Goal: Transaction & Acquisition: Purchase product/service

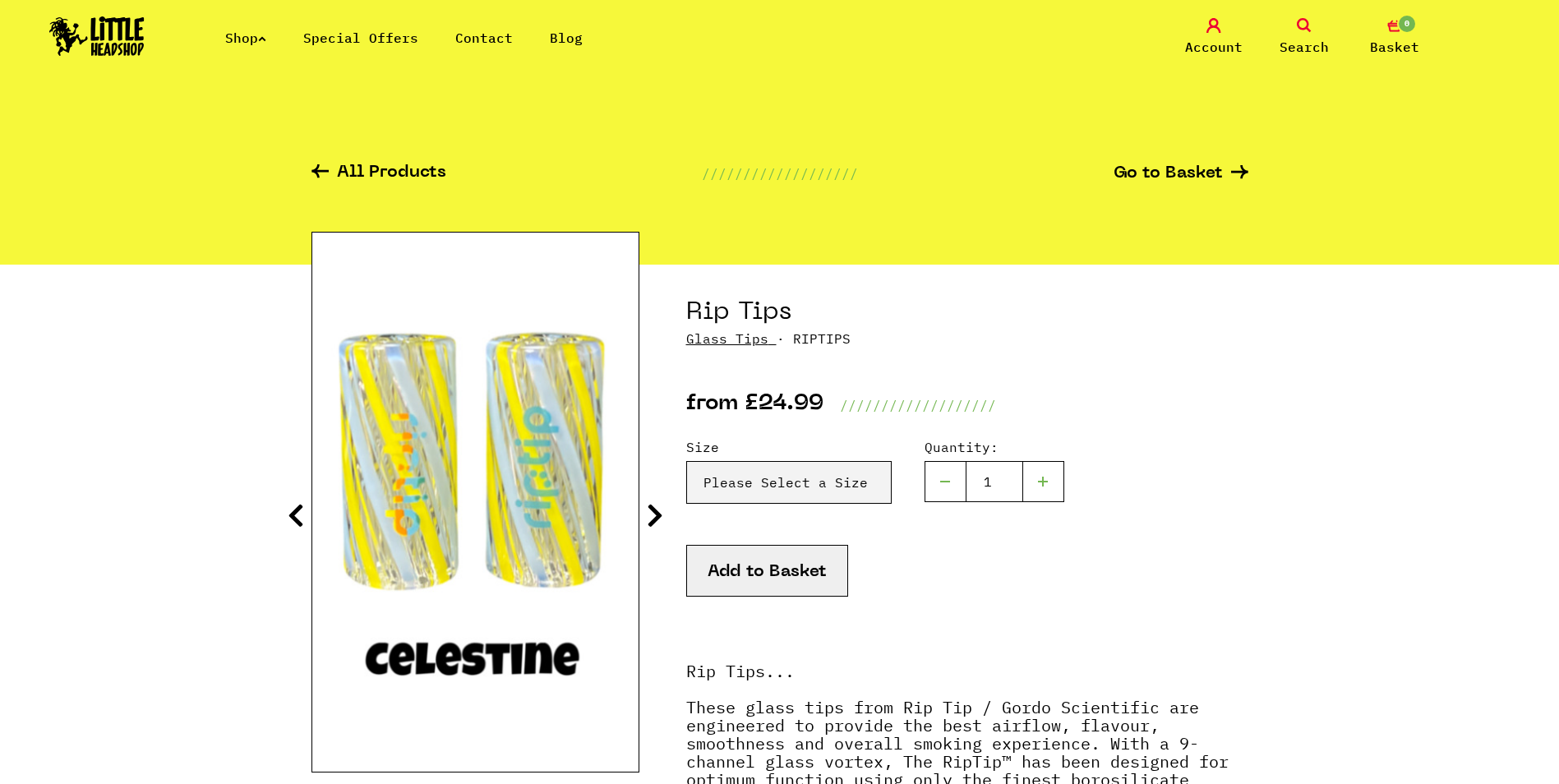
click at [113, 37] on img at bounding box center [97, 36] width 95 height 39
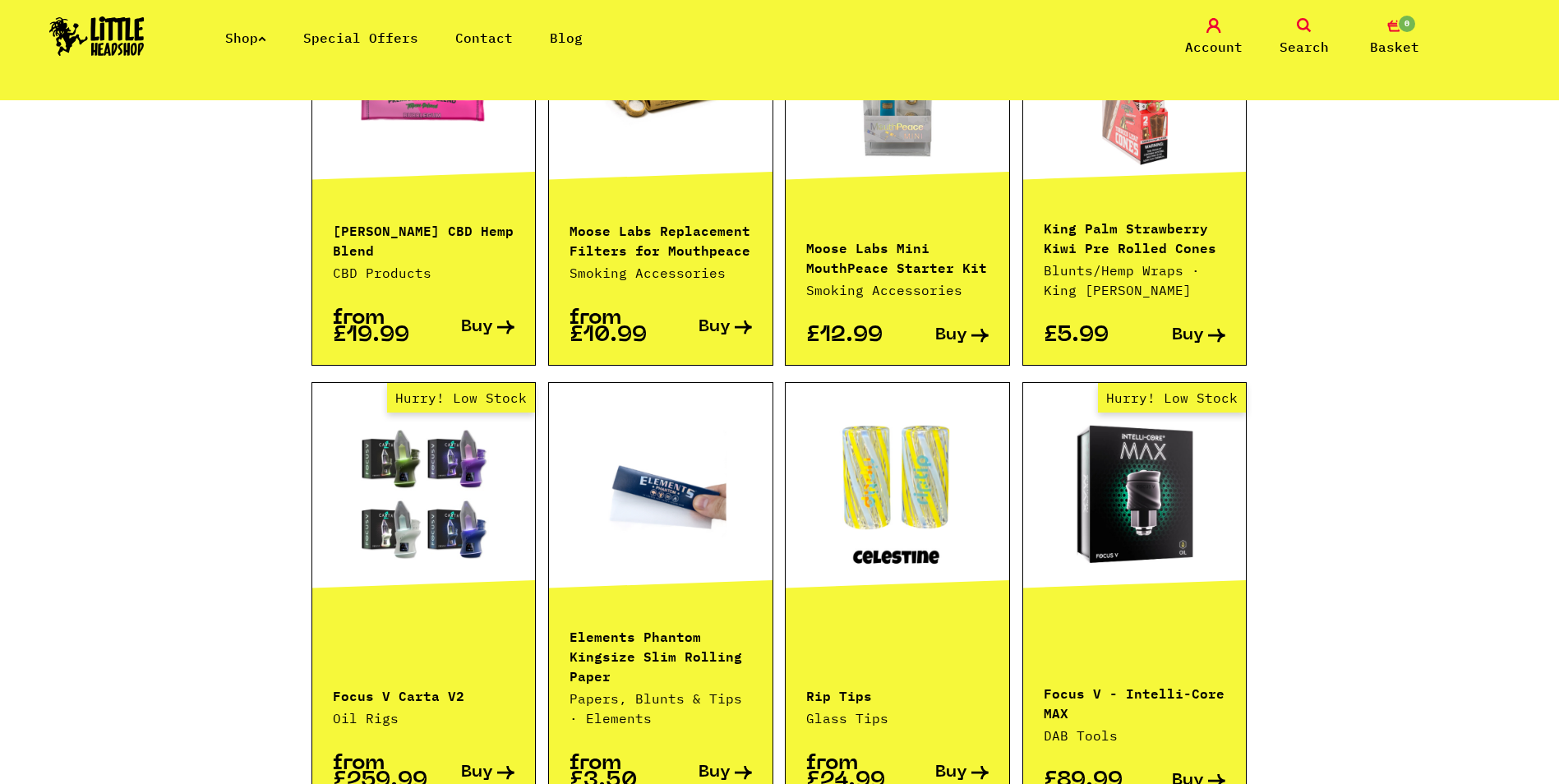
scroll to position [1479, 0]
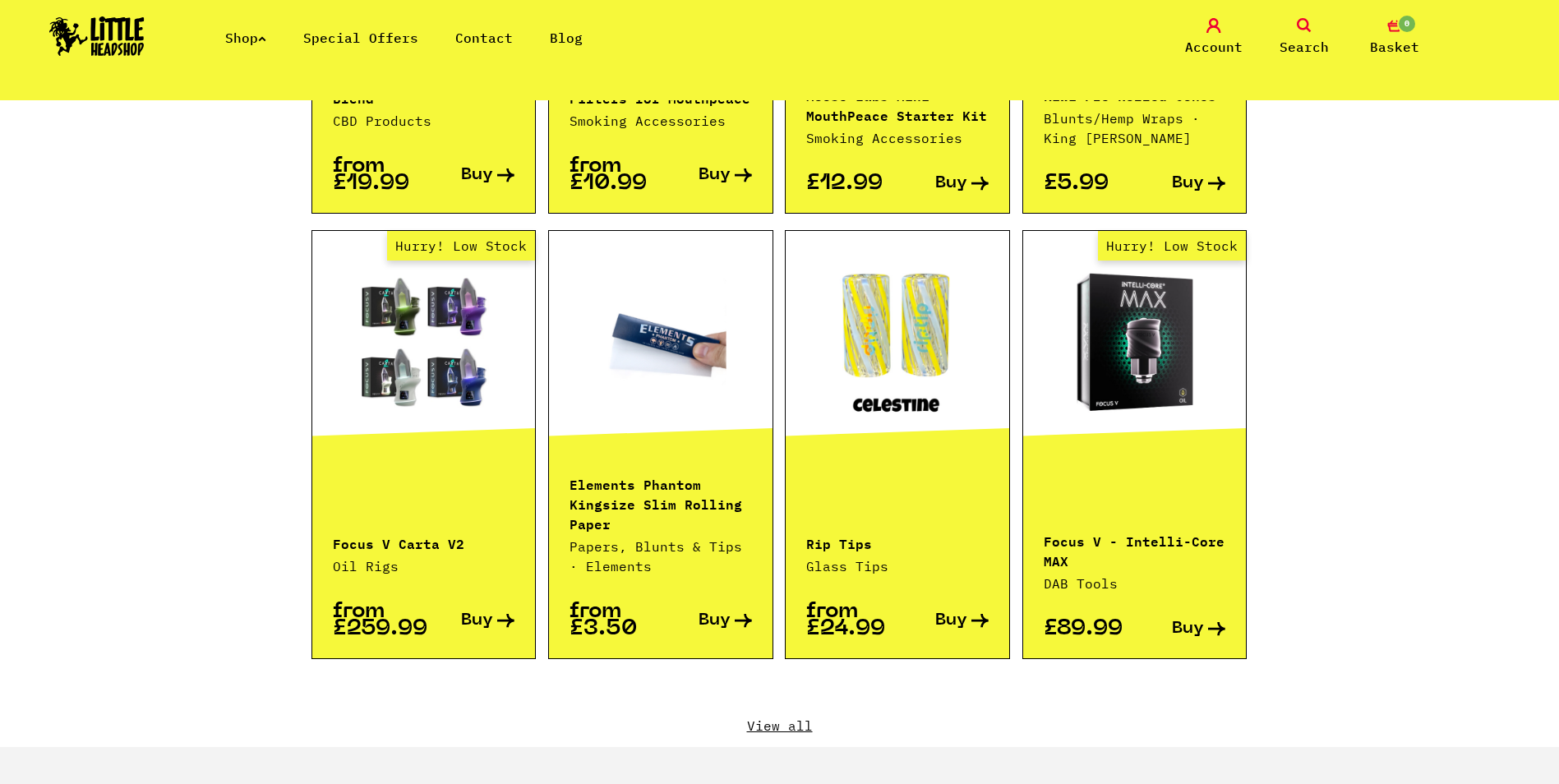
click at [796, 716] on link "View all" at bounding box center [779, 726] width 937 height 18
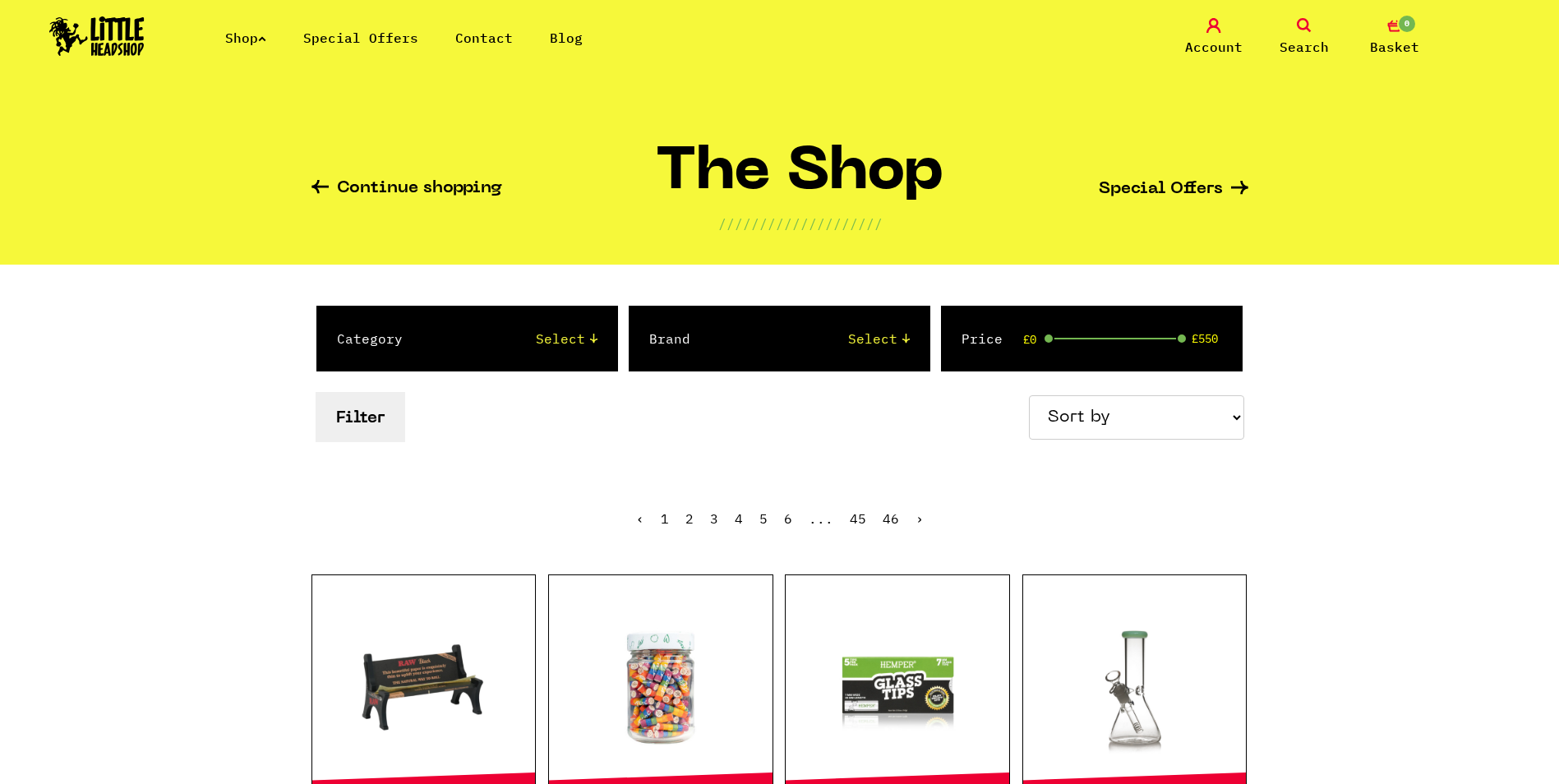
click at [1074, 408] on select "Sort by Price - Low to High Price - High to Low Newest Products" at bounding box center [1136, 417] width 215 height 44
select select "newest"
click at [1031, 395] on select "Sort by Price - Low to High Price - High to Low Newest Products" at bounding box center [1136, 417] width 215 height 44
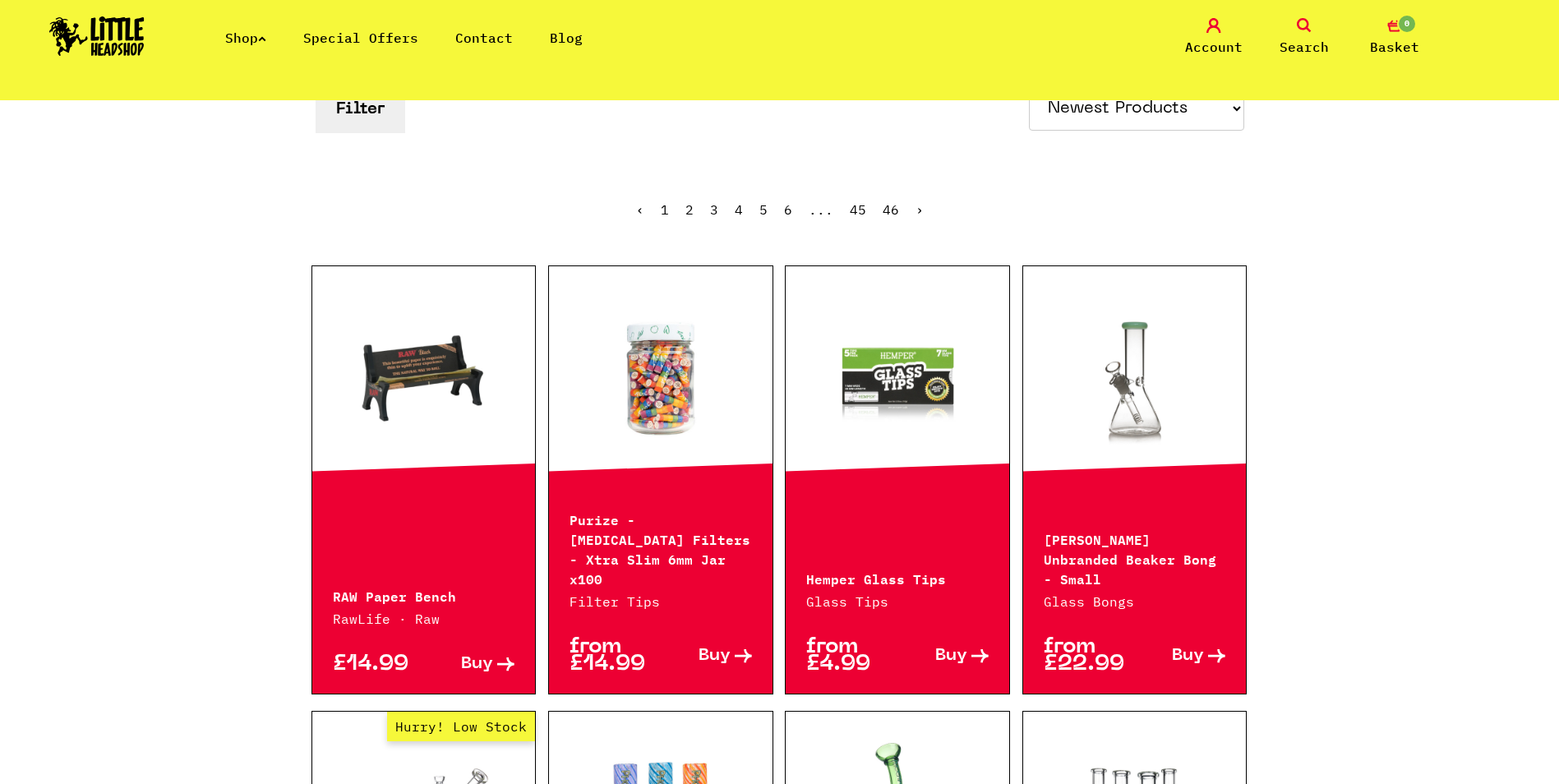
scroll to position [329, 0]
